Goal: Task Accomplishment & Management: Manage account settings

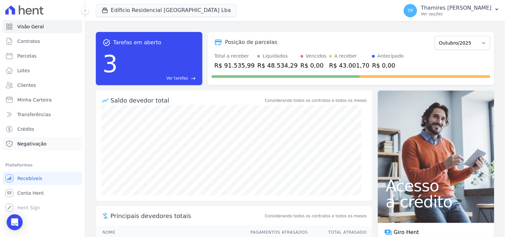
click at [51, 144] on link "Negativação" at bounding box center [43, 143] width 80 height 13
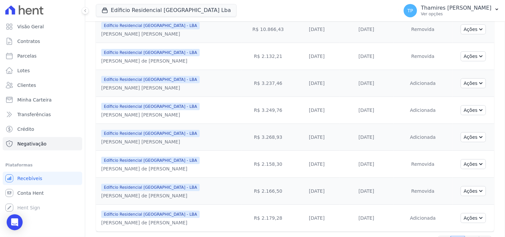
scroll to position [573, 0]
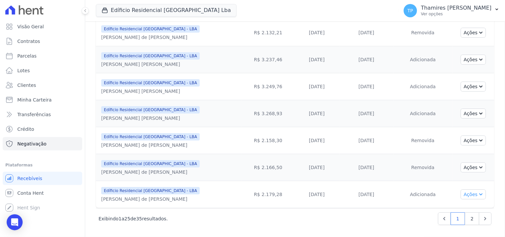
click at [461, 191] on button "Ações" at bounding box center [473, 195] width 25 height 10
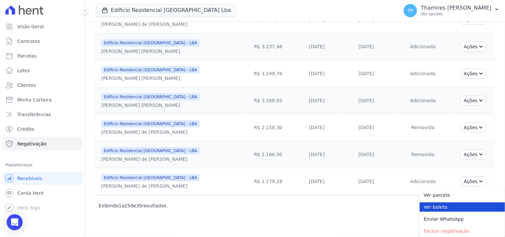
scroll to position [585, 0]
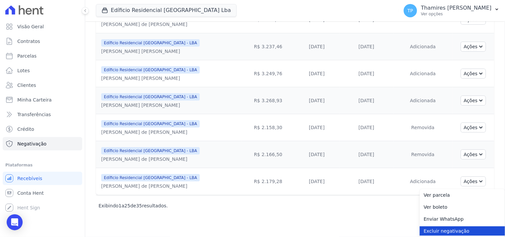
click at [437, 228] on link "Excluir negativação" at bounding box center [462, 230] width 85 height 9
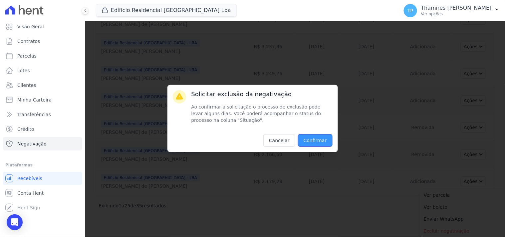
click at [327, 137] on input "Confirmar" at bounding box center [315, 140] width 35 height 13
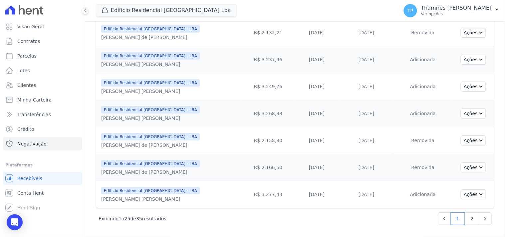
scroll to position [573, 0]
click at [467, 217] on link "2" at bounding box center [472, 218] width 14 height 13
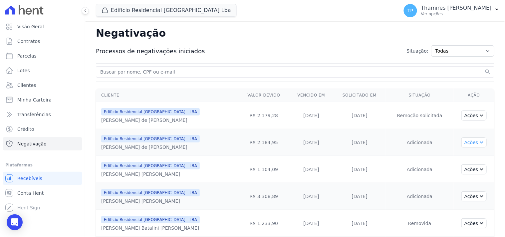
click at [479, 144] on icon "button" at bounding box center [481, 141] width 5 height 5
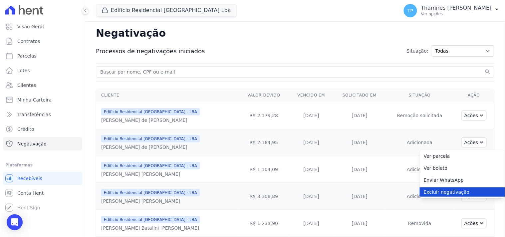
click at [460, 194] on link "Excluir negativação" at bounding box center [462, 192] width 85 height 9
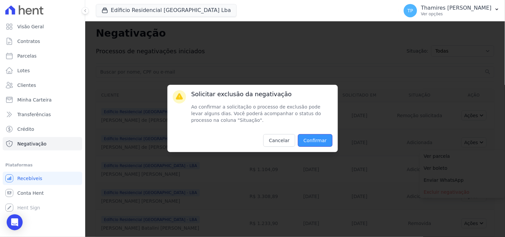
click at [314, 140] on input "Confirmar" at bounding box center [315, 140] width 35 height 13
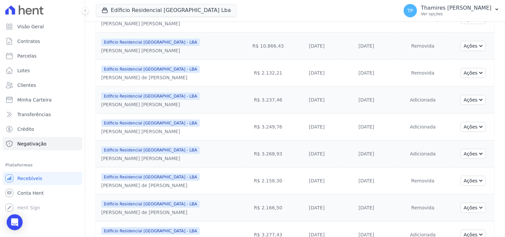
scroll to position [595, 0]
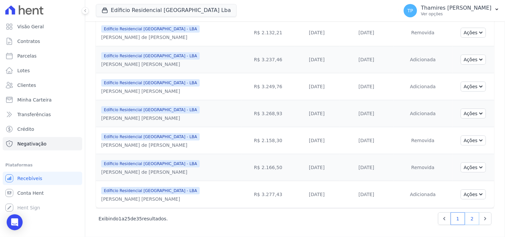
click at [468, 219] on link "2" at bounding box center [472, 218] width 14 height 13
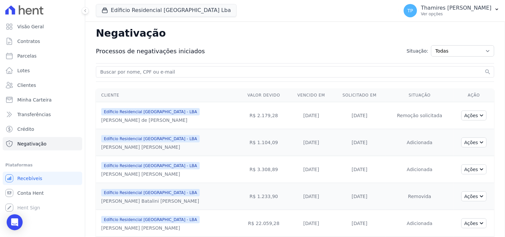
scroll to position [166, 0]
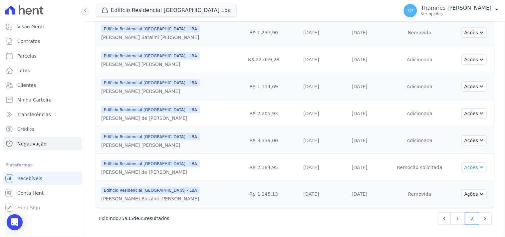
click at [466, 172] on button "Ações" at bounding box center [474, 168] width 25 height 10
click at [466, 170] on button "Ações" at bounding box center [474, 168] width 25 height 10
click at [465, 170] on button "Ações" at bounding box center [474, 168] width 25 height 10
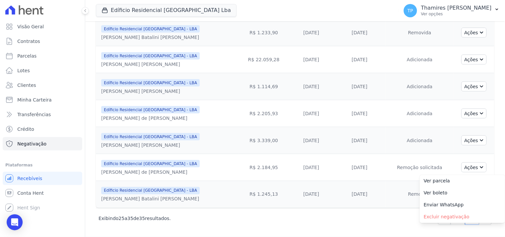
click at [398, 141] on td "Adicionada" at bounding box center [420, 140] width 68 height 27
click at [470, 193] on button "Ações" at bounding box center [474, 195] width 25 height 10
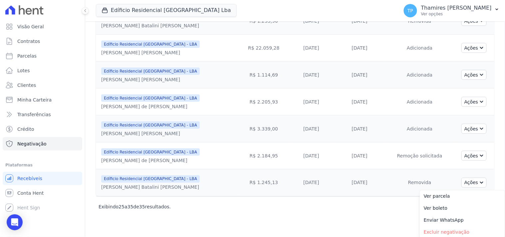
scroll to position [179, 0]
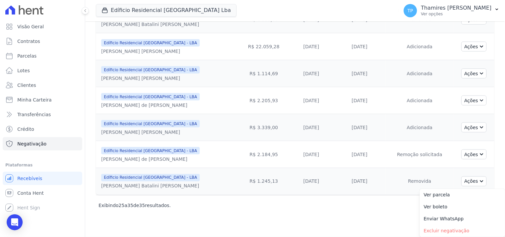
click at [333, 175] on td "[DATE]" at bounding box center [359, 181] width 53 height 27
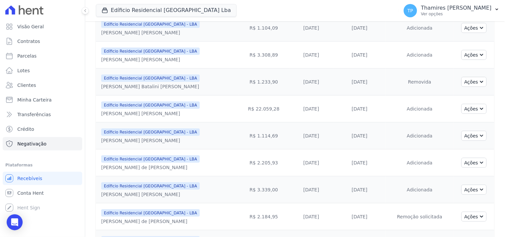
scroll to position [0, 0]
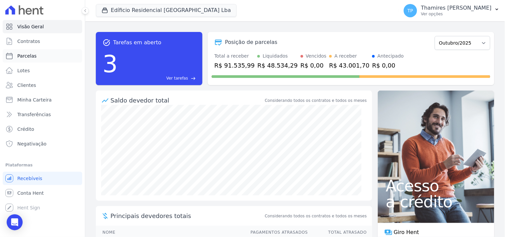
click at [40, 54] on link "Parcelas" at bounding box center [43, 55] width 80 height 13
select select
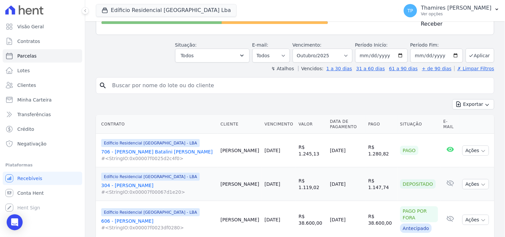
scroll to position [74, 0]
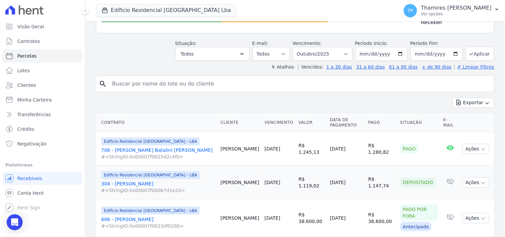
click at [41, 136] on ul "Visão Geral Contratos [GEOGRAPHIC_DATA] Lotes Clientes Minha Carteira Transferê…" at bounding box center [43, 85] width 80 height 131
click at [42, 144] on span "Negativação" at bounding box center [31, 144] width 29 height 7
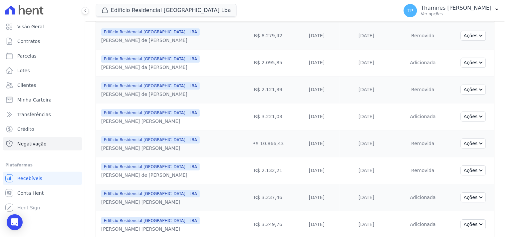
scroll to position [573, 0]
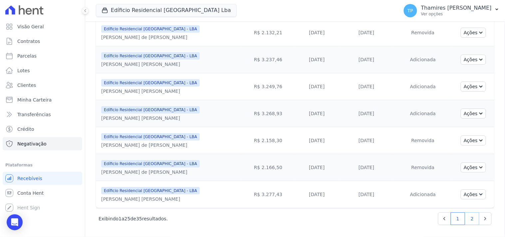
click at [455, 213] on link "2" at bounding box center [472, 218] width 14 height 13
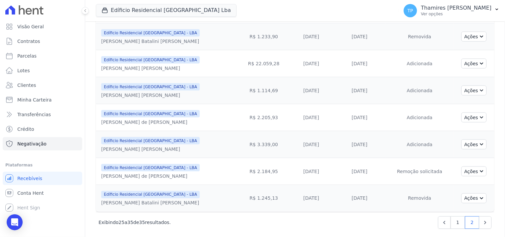
scroll to position [166, 0]
